Goal: Task Accomplishment & Management: Manage account settings

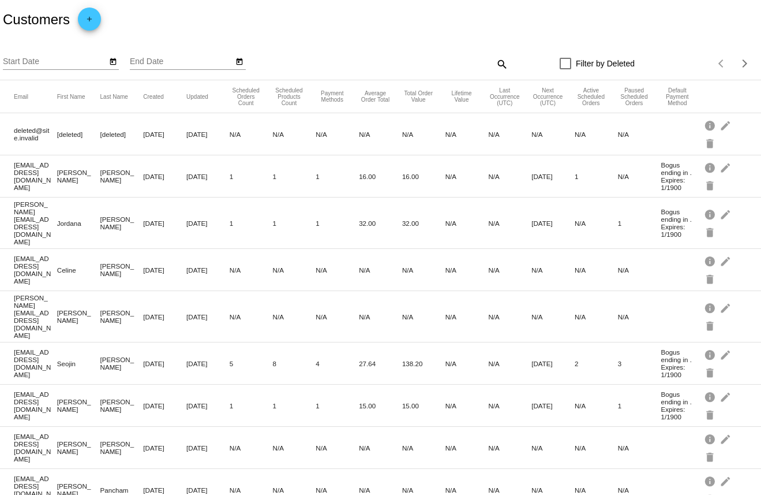
click at [462, 65] on div "search" at bounding box center [414, 64] width 190 height 18
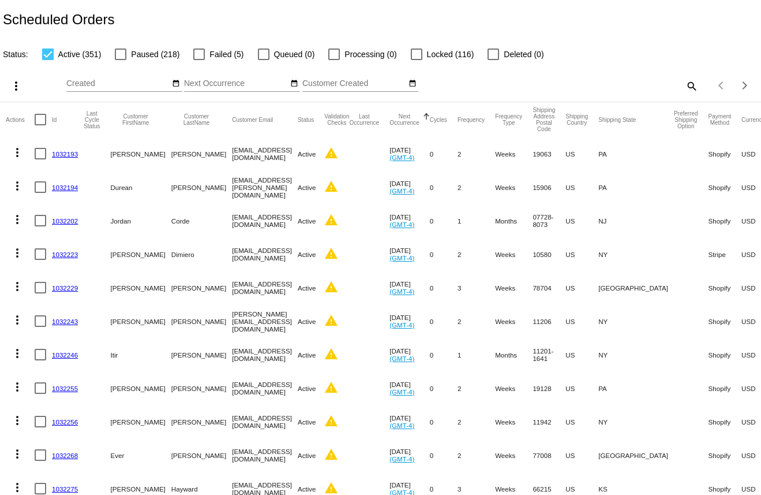
click at [699, 87] on div "Items per page: 20 1 - 20 of 351" at bounding box center [731, 85] width 64 height 32
click at [687, 87] on mat-icon "search" at bounding box center [692, 86] width 14 height 18
click at [584, 83] on input "Search" at bounding box center [604, 83] width 190 height 9
paste input "1032190"
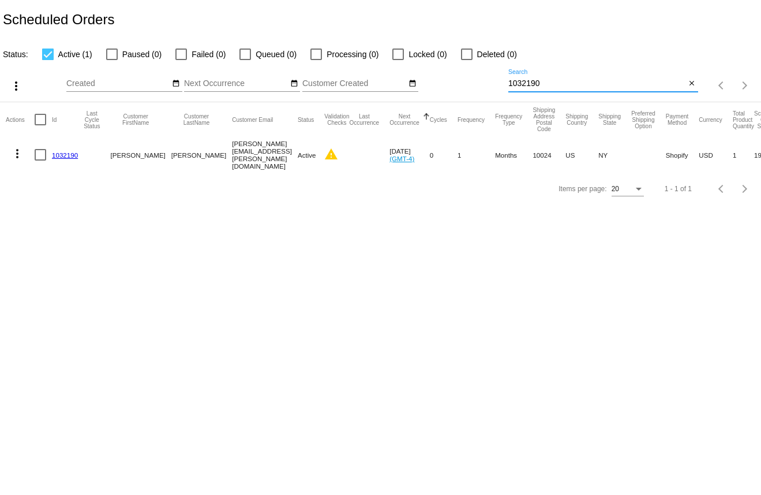
type input "1032190"
click at [70, 156] on link "1032190" at bounding box center [65, 155] width 26 height 8
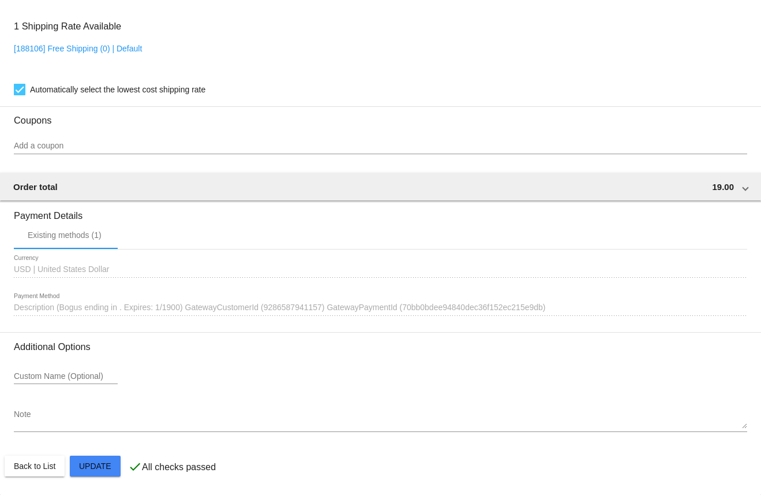
scroll to position [845, 0]
click at [126, 308] on span "Description (Bogus ending in . Expires: 1/1900) GatewayCustomerId (928658794115…" at bounding box center [280, 307] width 532 height 9
click at [294, 307] on span "Description (Bogus ending in . Expires: 1/1900) GatewayCustomerId (928658794115…" at bounding box center [280, 307] width 532 height 9
